Goal: Check status: Check status

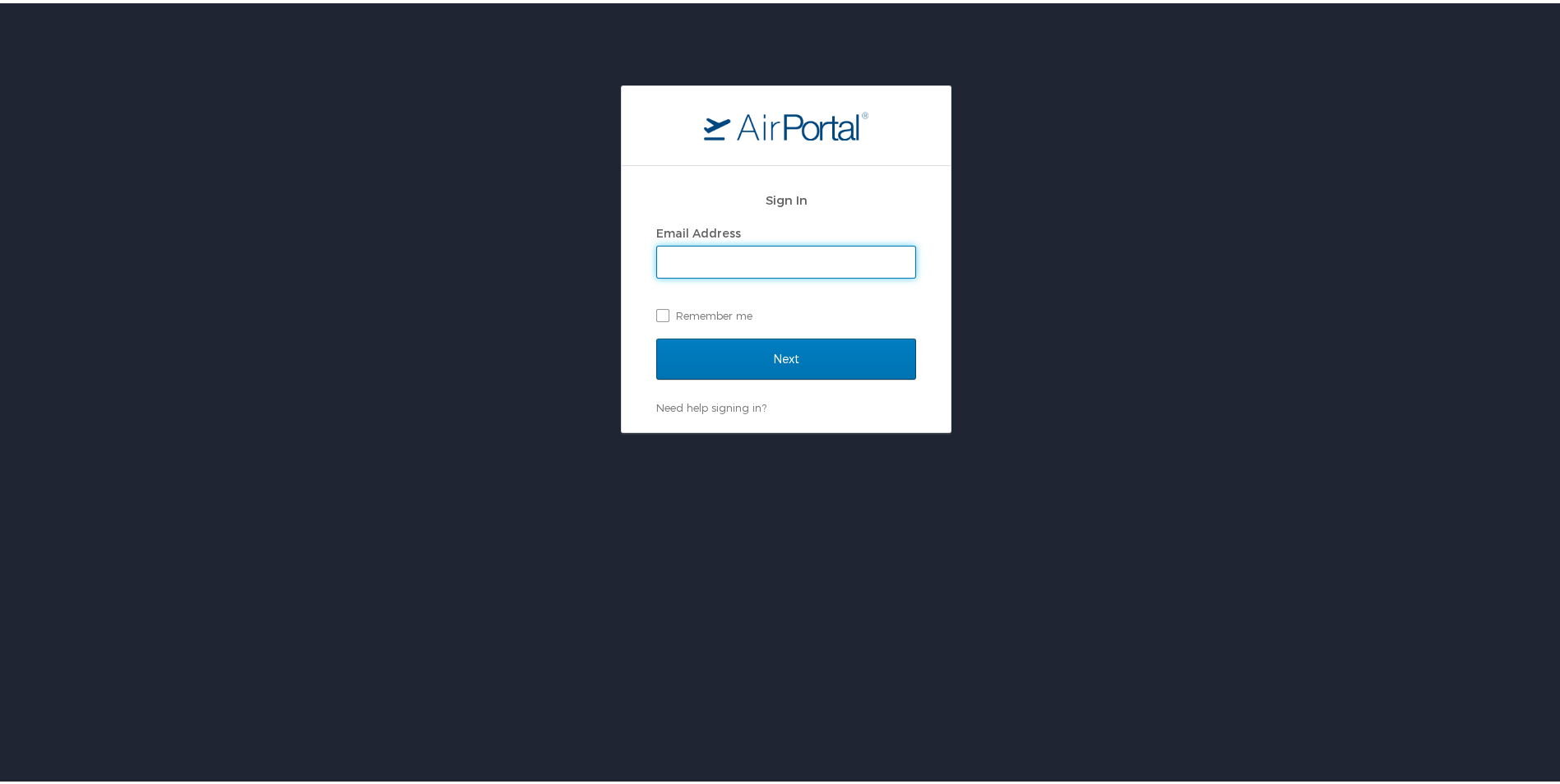
type input "mcgrathm@ohio.edu"
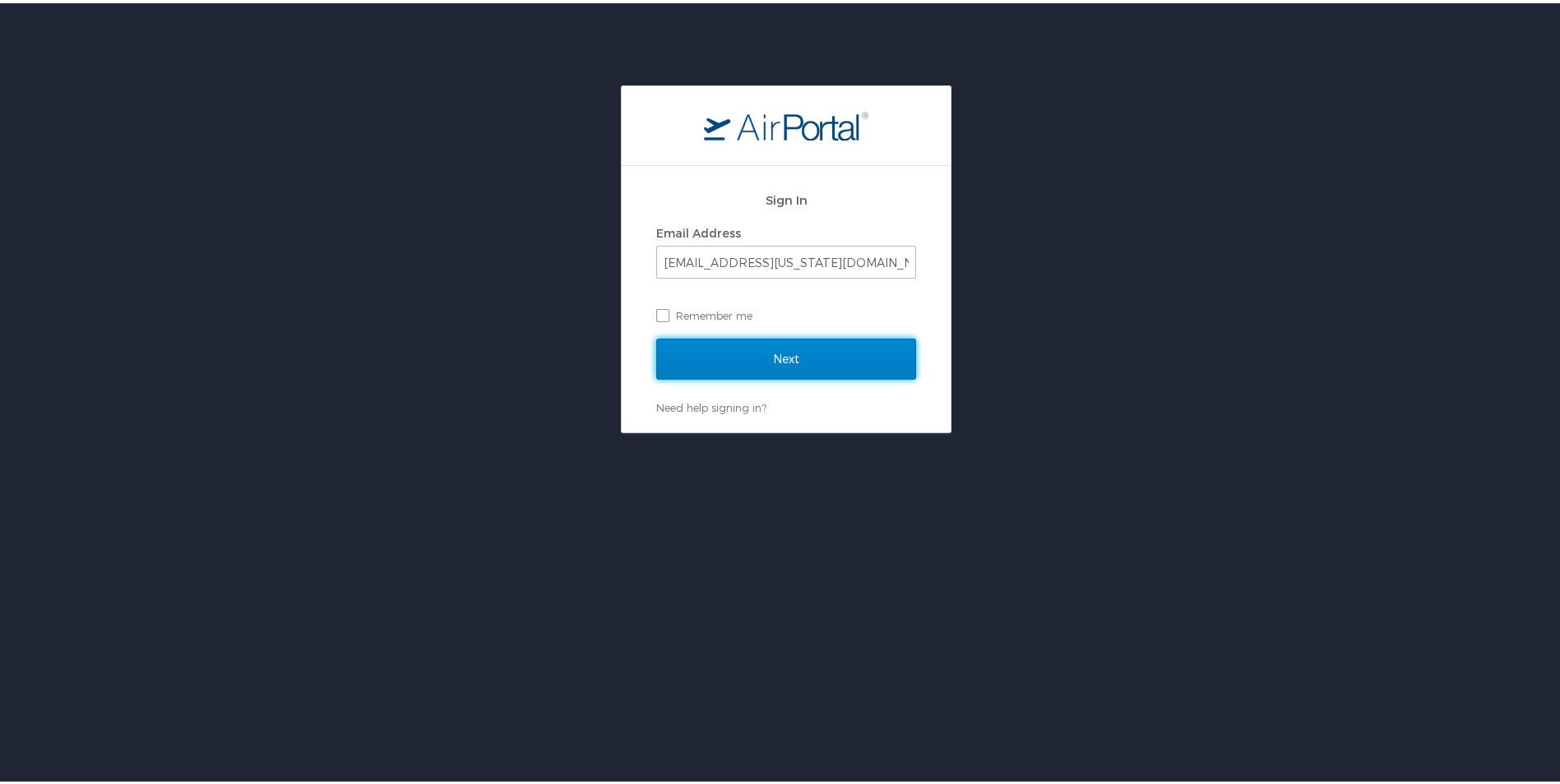
click at [744, 359] on input "Next" at bounding box center [785, 355] width 260 height 41
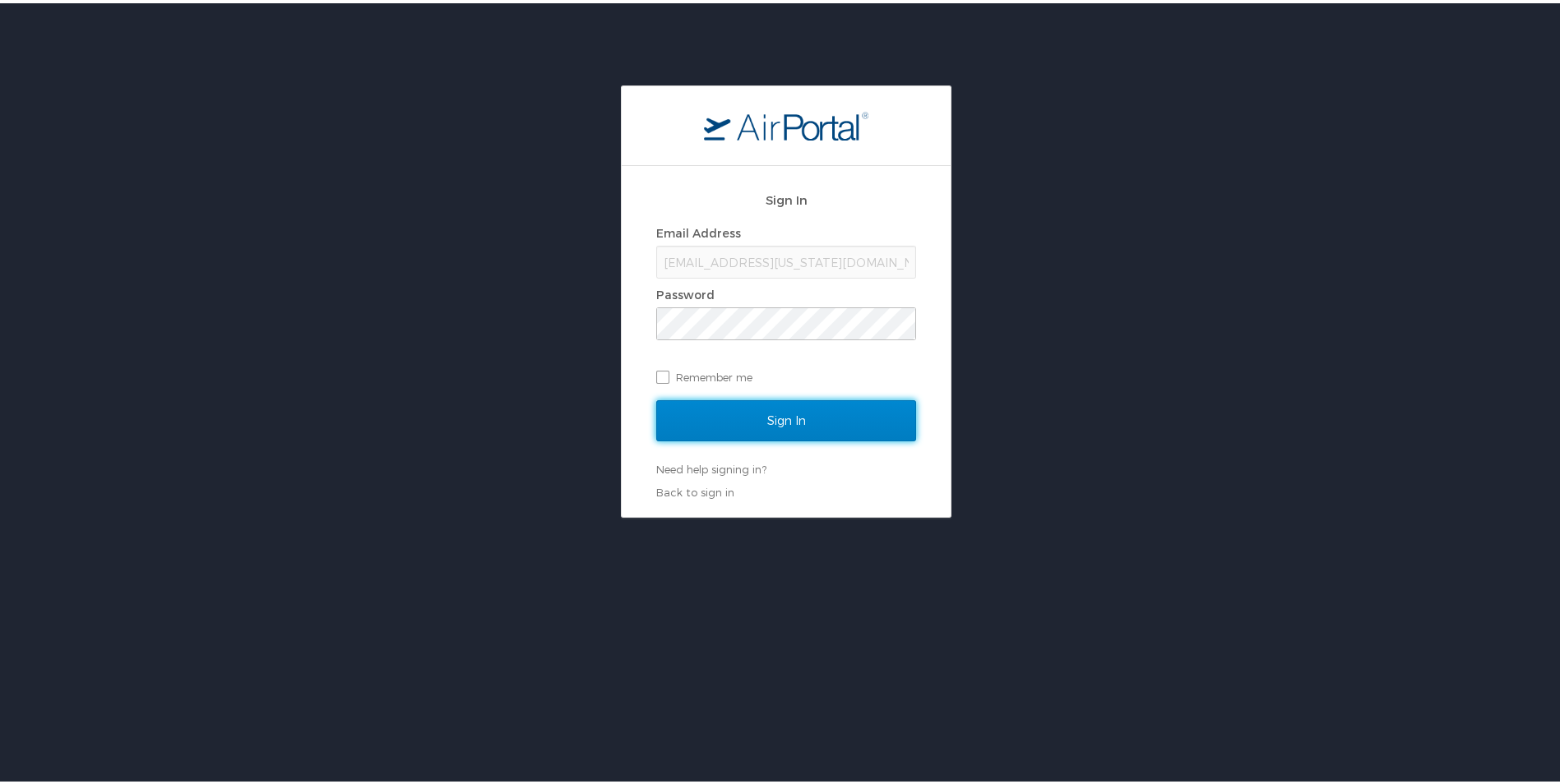
click at [759, 414] on input "Sign In" at bounding box center [785, 417] width 260 height 41
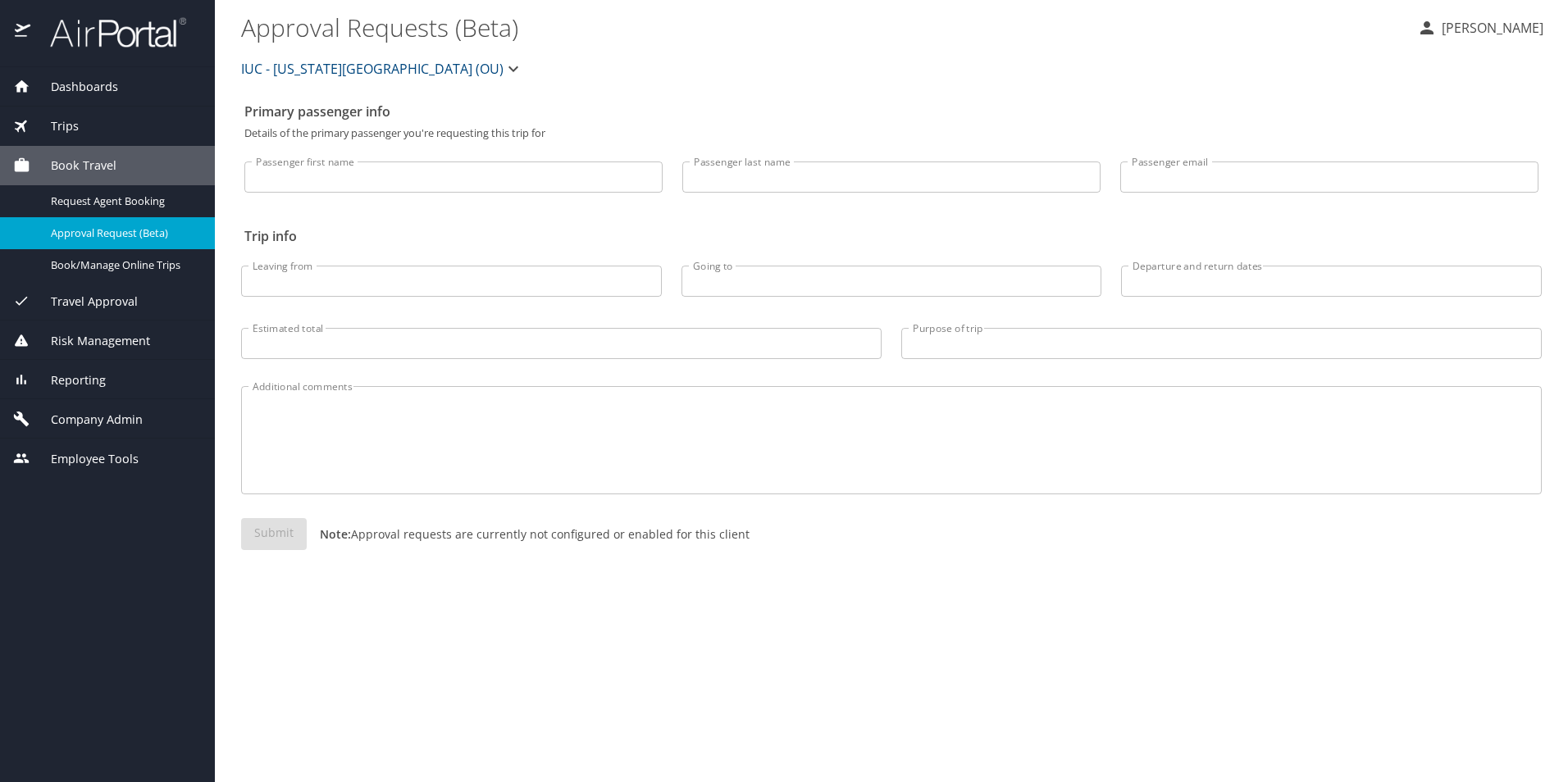
click at [76, 124] on span "Trips" at bounding box center [54, 126] width 48 height 18
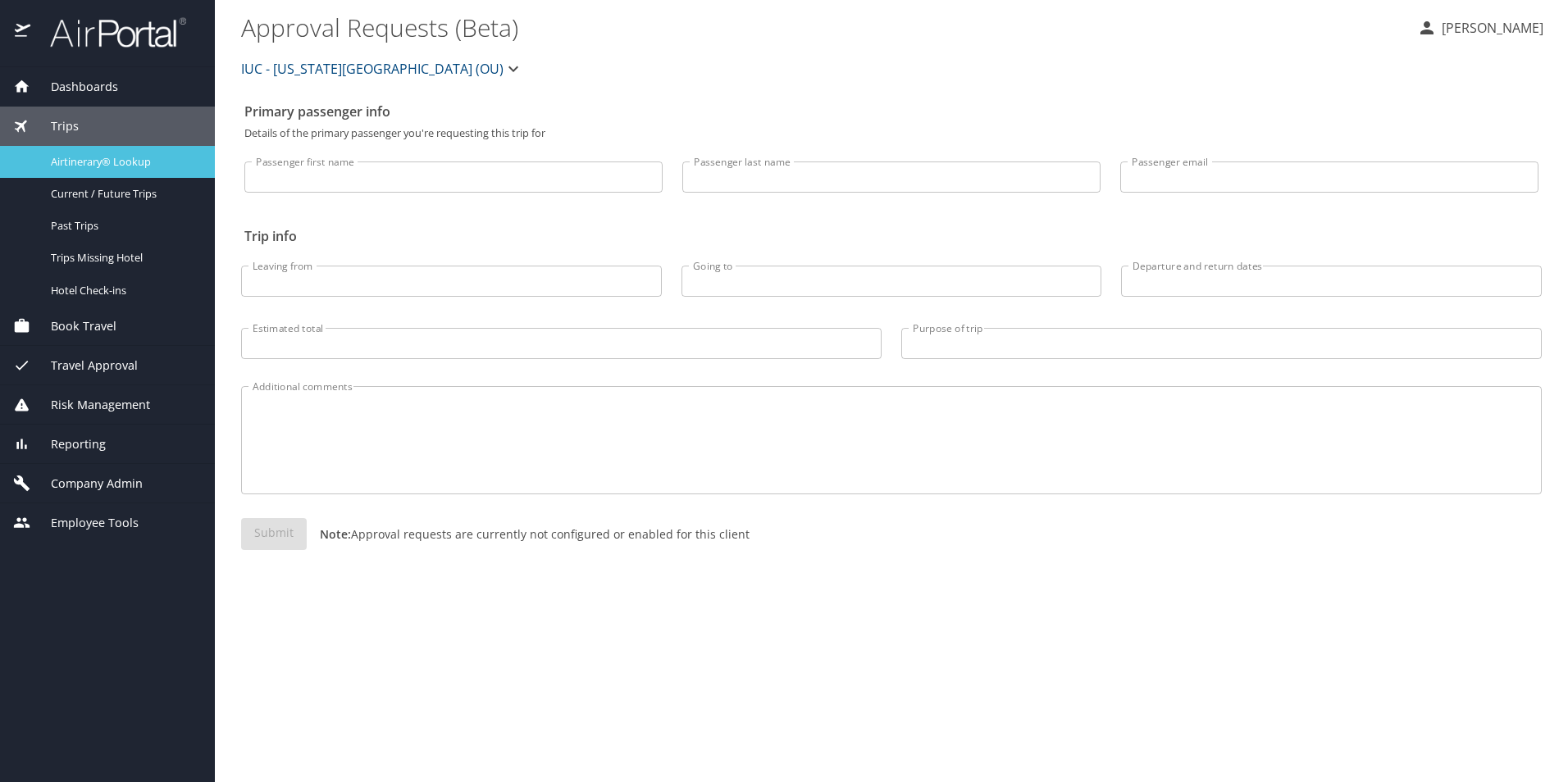
click at [115, 158] on span "Airtinerary® Lookup" at bounding box center [123, 162] width 144 height 15
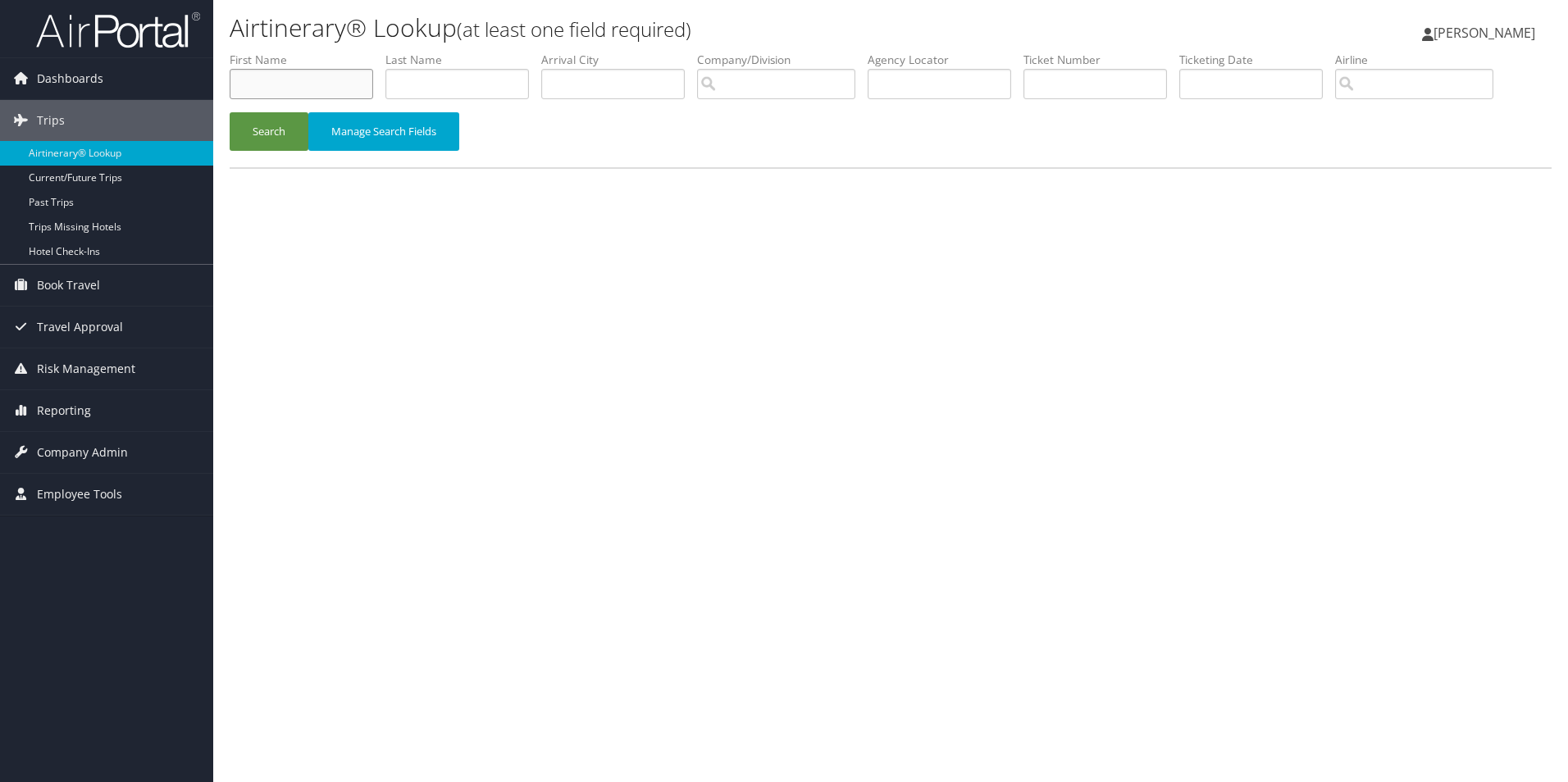
click at [313, 76] on input "text" at bounding box center [301, 84] width 143 height 30
type input "shiyong"
click at [424, 90] on input "text" at bounding box center [457, 84] width 143 height 30
type input "wu"
click at [262, 128] on button "Search" at bounding box center [268, 132] width 79 height 39
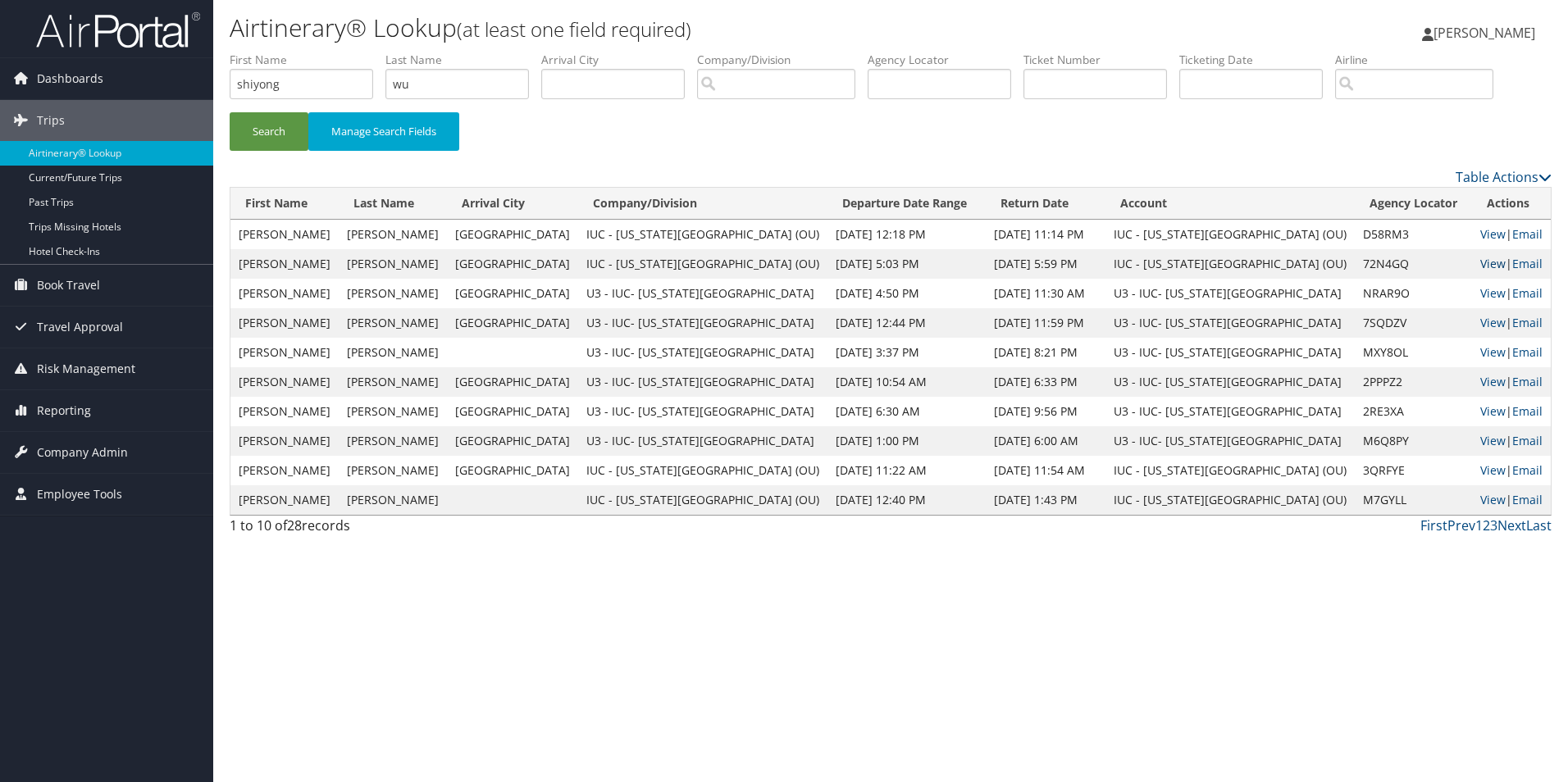
click at [1480, 263] on link "View" at bounding box center [1492, 264] width 26 height 15
click at [1480, 233] on link "View" at bounding box center [1492, 234] width 26 height 15
